Goal: Task Accomplishment & Management: Manage account settings

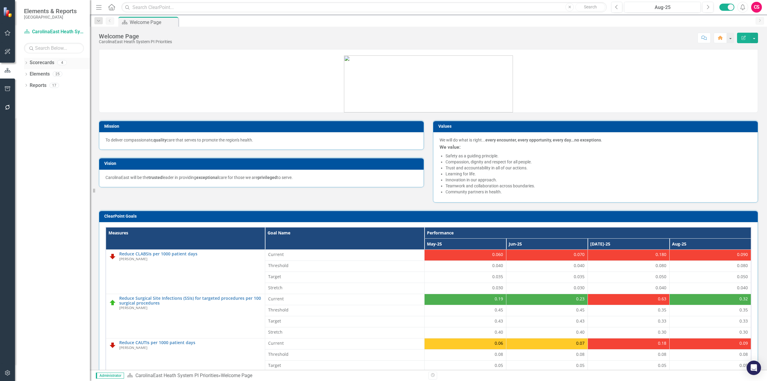
click at [25, 62] on icon "Dropdown" at bounding box center [26, 63] width 4 height 3
click at [30, 87] on icon "Dropdown" at bounding box center [29, 85] width 4 height 4
click at [51, 96] on link "CarolinaEast Heath System PI Priorities" at bounding box center [64, 97] width 51 height 7
click at [59, 109] on link "Laboratory Services" at bounding box center [61, 108] width 57 height 7
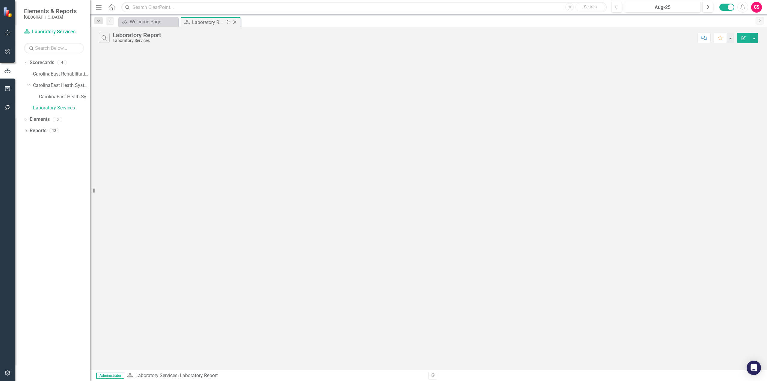
click at [237, 23] on icon "Close" at bounding box center [235, 22] width 6 height 5
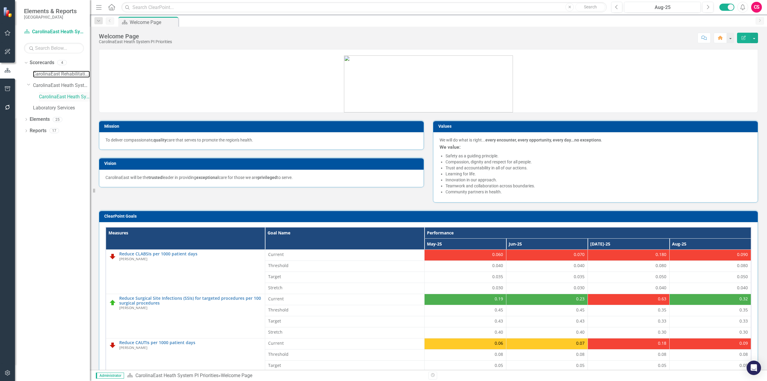
drag, startPoint x: 52, startPoint y: 73, endPoint x: 64, endPoint y: 94, distance: 23.5
click at [52, 73] on link "CarolinaEast Rehabilitation" at bounding box center [61, 74] width 57 height 7
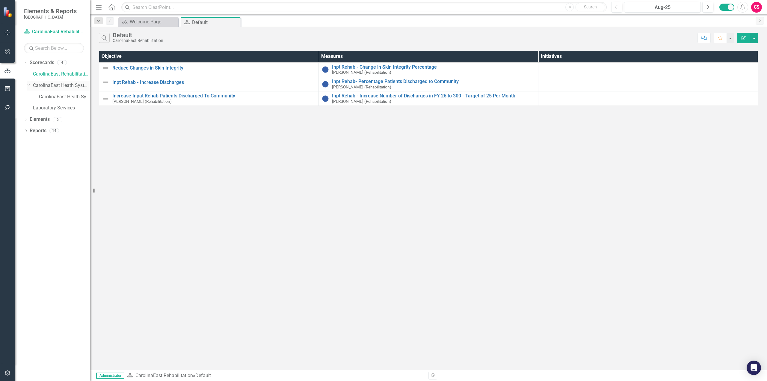
click at [54, 87] on link "CarolinaEast Heath System Parent Scorecard" at bounding box center [61, 85] width 57 height 7
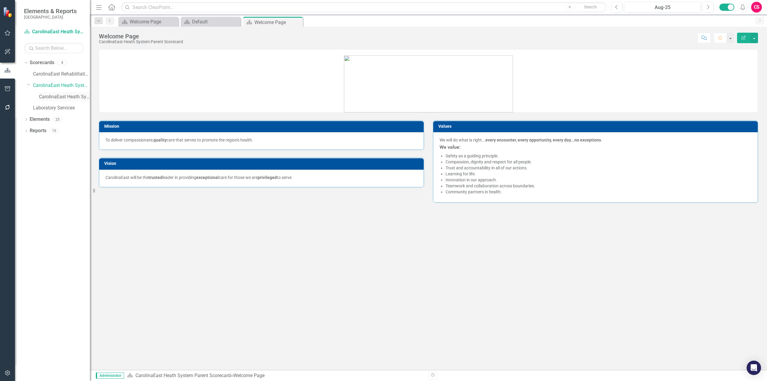
click at [61, 98] on link "CarolinaEast Heath System PI Priorities" at bounding box center [64, 97] width 51 height 7
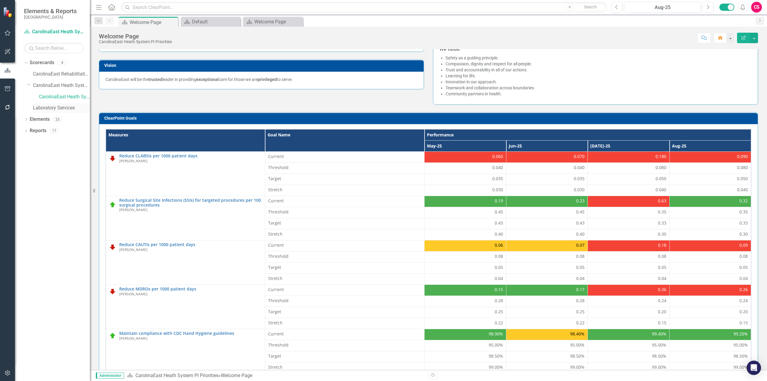
scroll to position [98, 0]
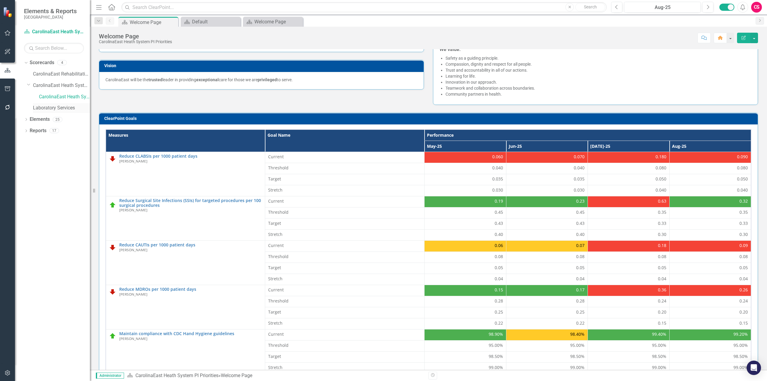
click at [67, 110] on link "Laboratory Services" at bounding box center [61, 108] width 57 height 7
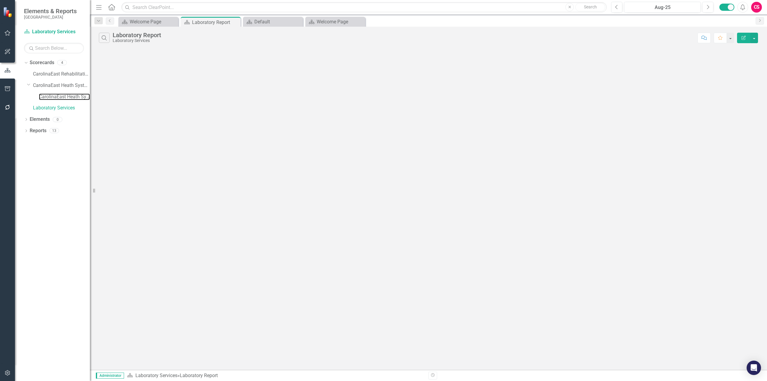
click at [52, 94] on link "CarolinaEast Heath System PI Priorities" at bounding box center [64, 97] width 51 height 7
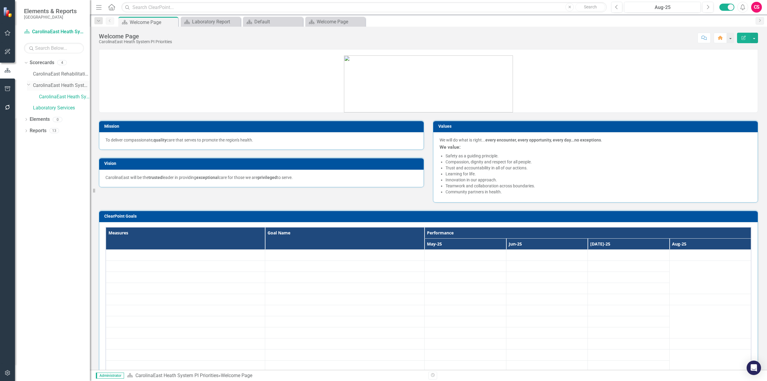
click at [54, 86] on link "CarolinaEast Heath System Parent Scorecard" at bounding box center [61, 85] width 57 height 7
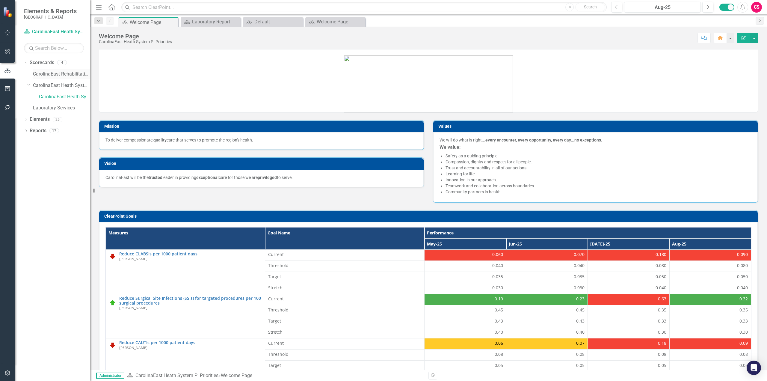
click at [57, 73] on link "CarolinaEast Rehabilitation" at bounding box center [61, 74] width 57 height 7
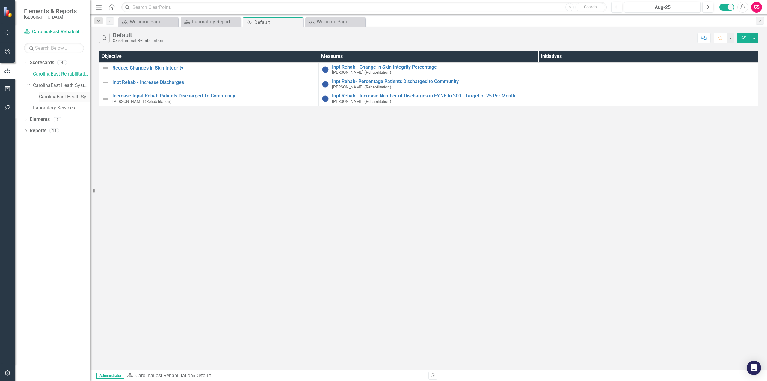
click at [53, 98] on link "CarolinaEast Heath System PI Priorities" at bounding box center [64, 97] width 51 height 7
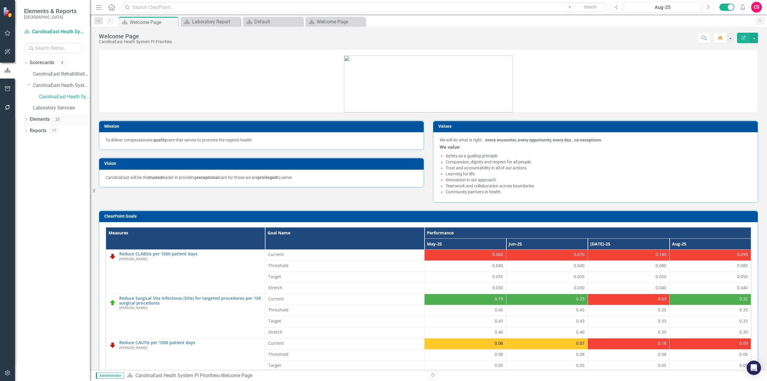
click at [43, 119] on link "Elements" at bounding box center [40, 119] width 20 height 7
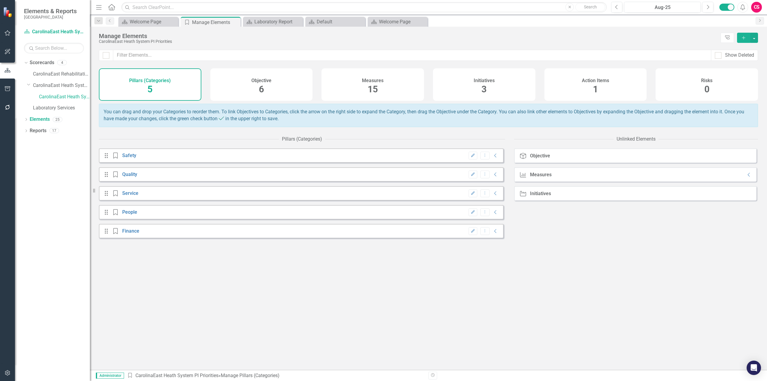
click at [476, 91] on div "Initiatives 3" at bounding box center [484, 84] width 103 height 32
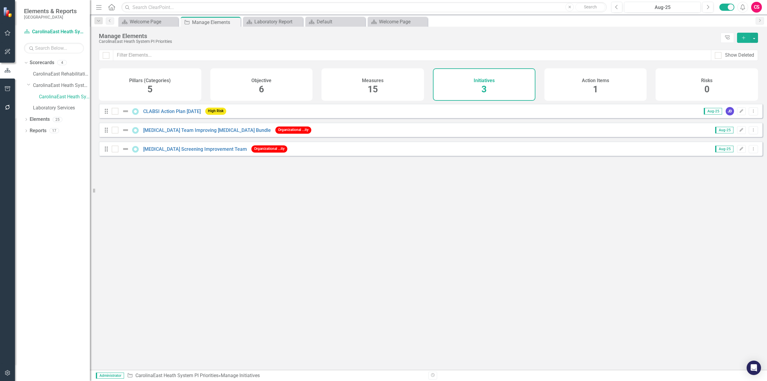
click at [257, 84] on div "Objective 6" at bounding box center [261, 84] width 103 height 32
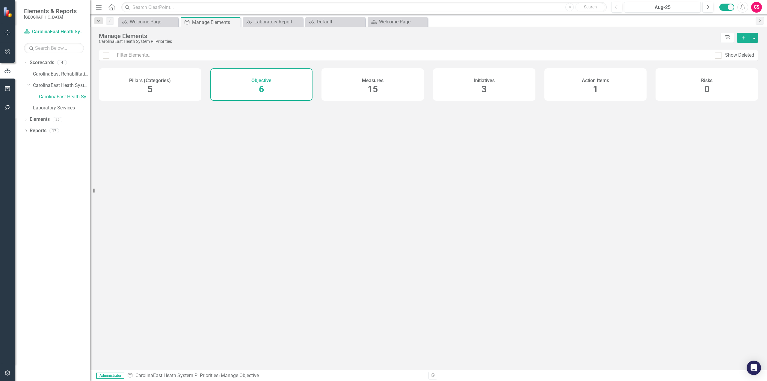
click at [179, 82] on div "Pillars (Categories) 5" at bounding box center [150, 84] width 103 height 32
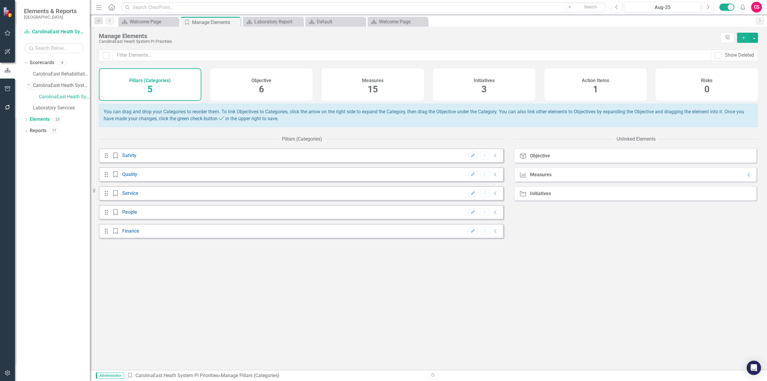
click at [55, 84] on link "CarolinaEast Heath System Parent Scorecard" at bounding box center [61, 85] width 57 height 7
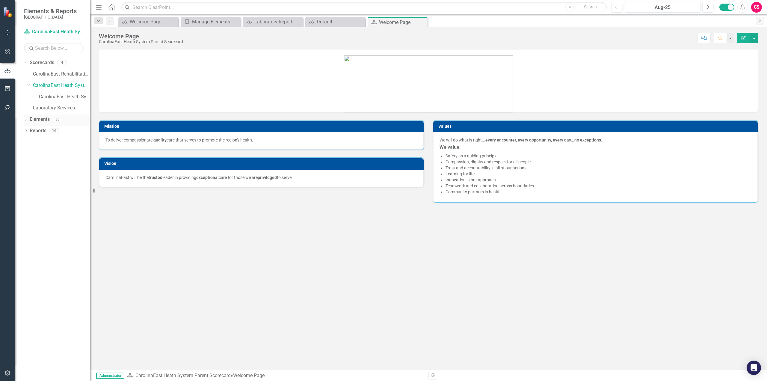
click at [38, 119] on link "Elements" at bounding box center [40, 119] width 20 height 7
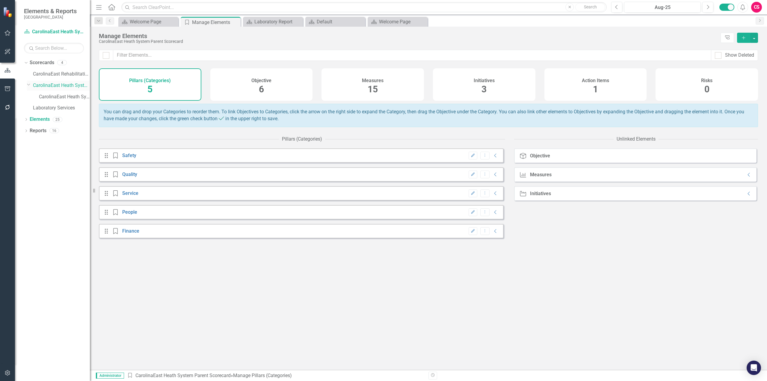
click at [55, 83] on link "CarolinaEast Heath System Parent Scorecard" at bounding box center [61, 85] width 57 height 7
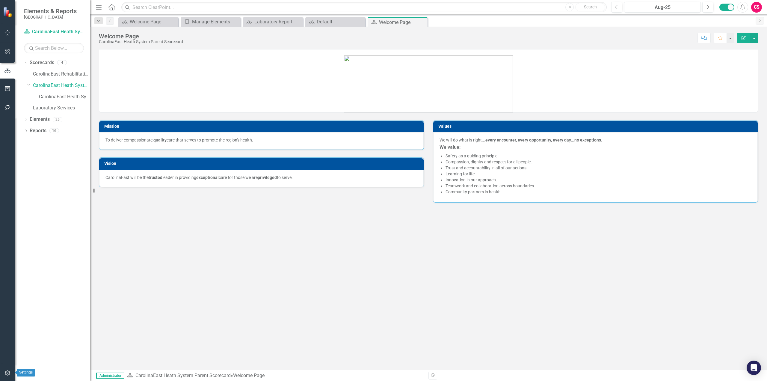
click at [7, 374] on icon "button" at bounding box center [7, 373] width 6 height 5
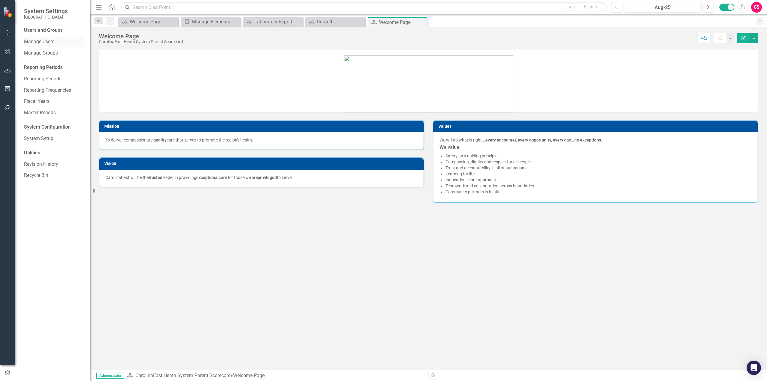
click at [54, 42] on link "Manage Users" at bounding box center [54, 41] width 60 height 7
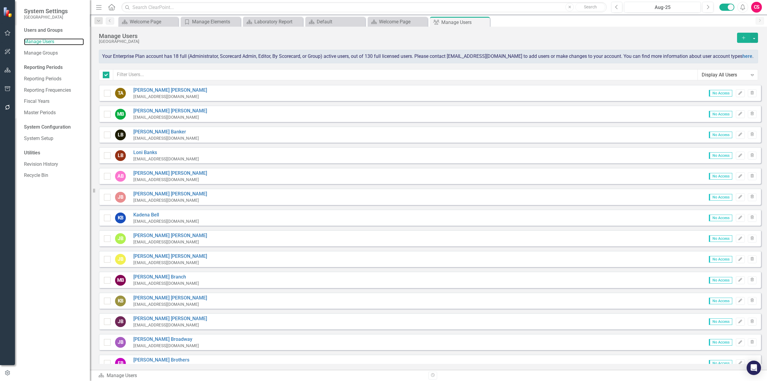
checkbox input "false"
click at [192, 76] on input "text" at bounding box center [405, 74] width 585 height 11
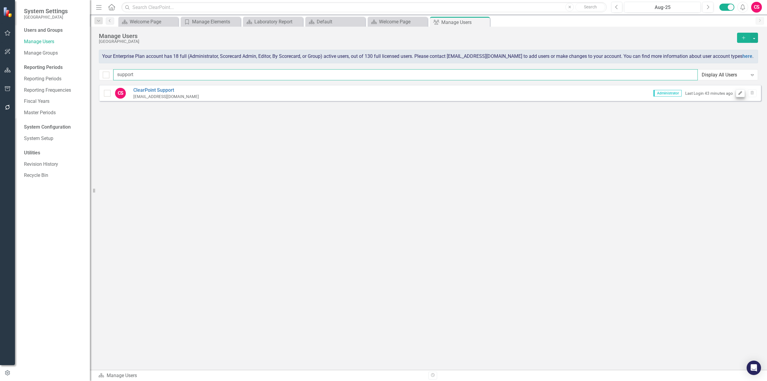
type input "support"
click at [741, 93] on icon "button" at bounding box center [741, 93] width 4 height 4
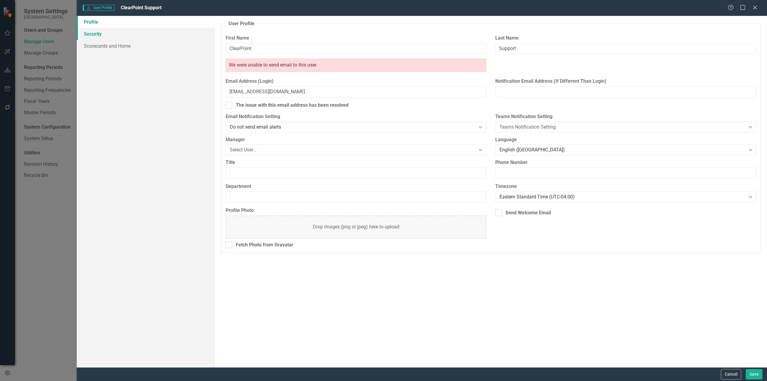
click at [108, 34] on link "Security" at bounding box center [146, 34] width 138 height 12
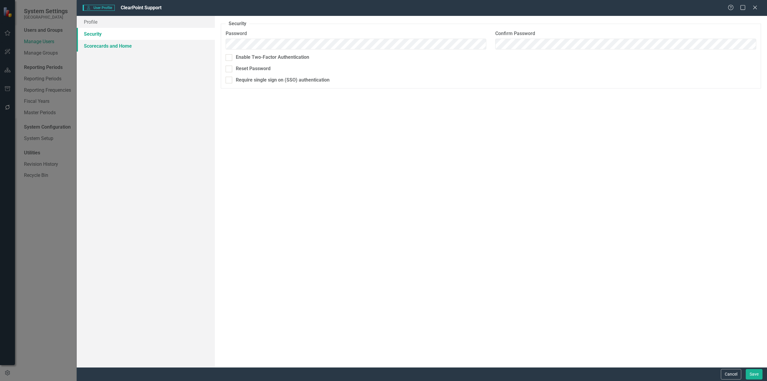
click at [111, 46] on link "Scorecards and Home" at bounding box center [146, 46] width 138 height 12
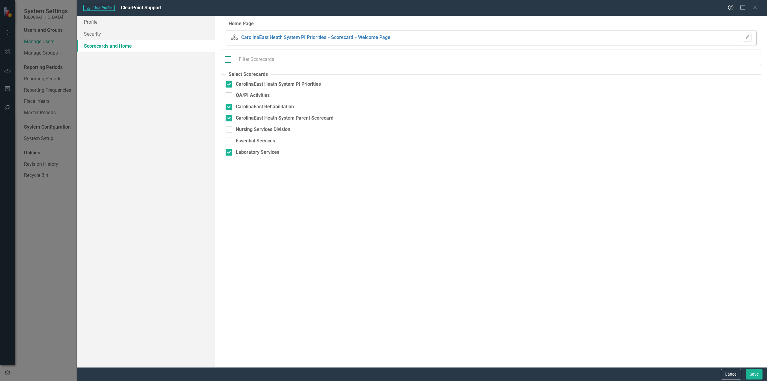
click at [231, 60] on div at bounding box center [228, 59] width 7 height 7
click at [229, 60] on input "checkbox" at bounding box center [227, 58] width 4 height 4
checkbox input "true"
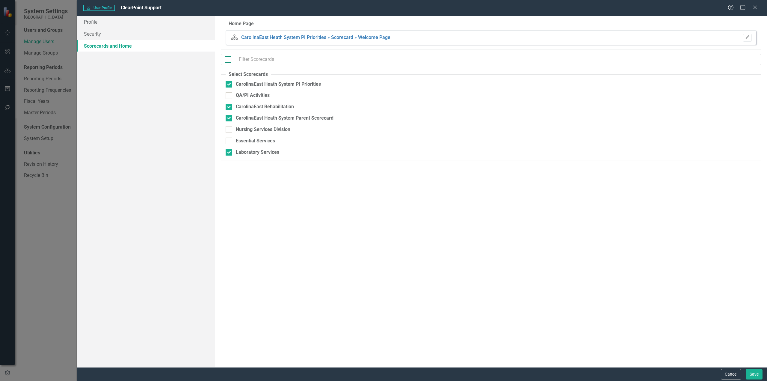
checkbox input "true"
click at [755, 374] on button "Save" at bounding box center [754, 374] width 17 height 10
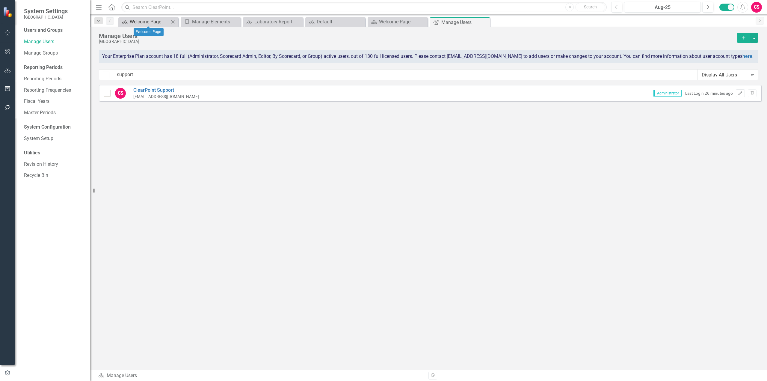
click at [147, 24] on div "Welcome Page" at bounding box center [150, 21] width 40 height 7
